Goal: Transaction & Acquisition: Purchase product/service

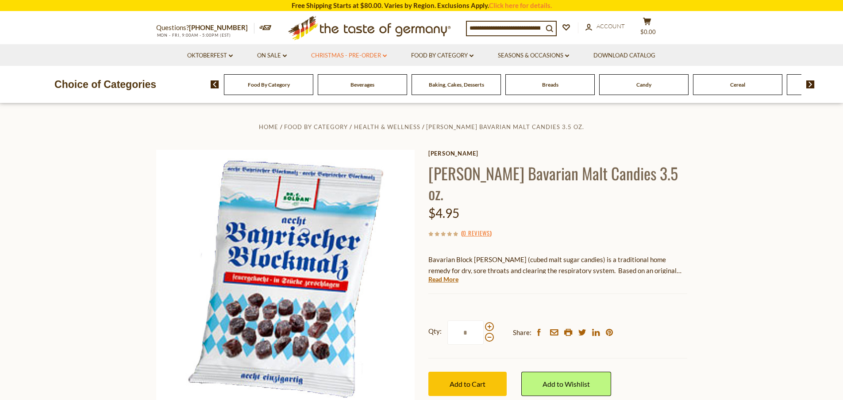
click at [374, 56] on link "Christmas - PRE-ORDER dropdown_arrow" at bounding box center [349, 56] width 76 height 10
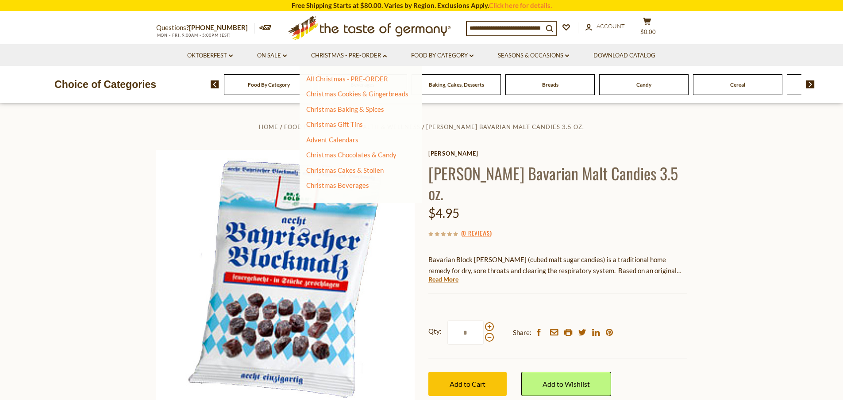
click at [373, 73] on div "All Christmas - PRE-ORDER Christmas Cookies & Gingerbreads Christmas Baking & S…" at bounding box center [360, 135] width 122 height 138
click at [373, 76] on link "All Christmas - PRE-ORDER" at bounding box center [347, 79] width 82 height 8
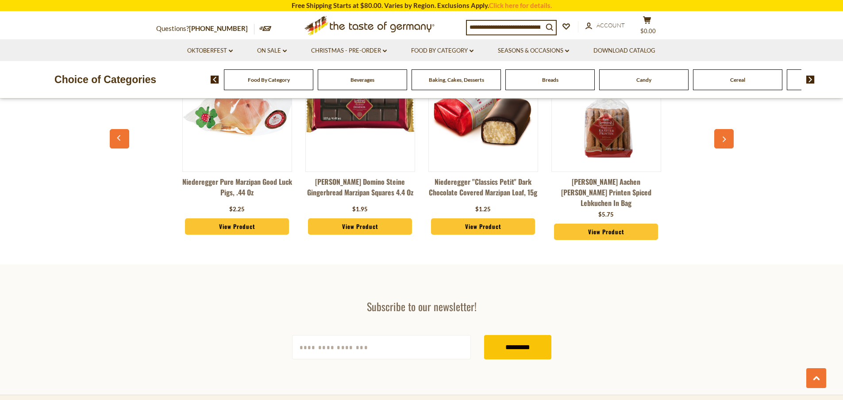
scroll to position [2433, 0]
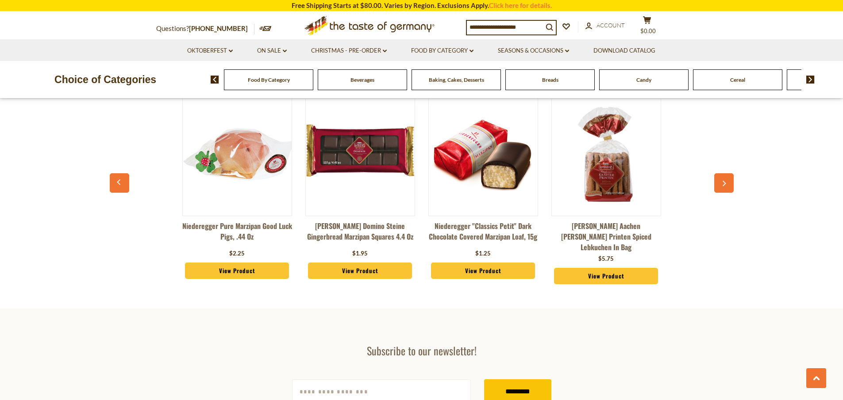
click at [352, 144] on img at bounding box center [360, 154] width 109 height 109
